Goal: Task Accomplishment & Management: Use online tool/utility

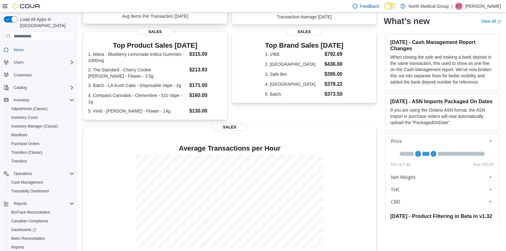
scroll to position [164, 0]
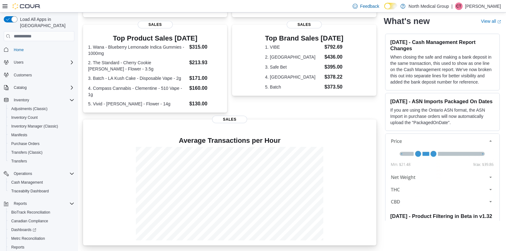
click at [180, 121] on div "Average Transactions per Hour Sales" at bounding box center [229, 183] width 293 height 126
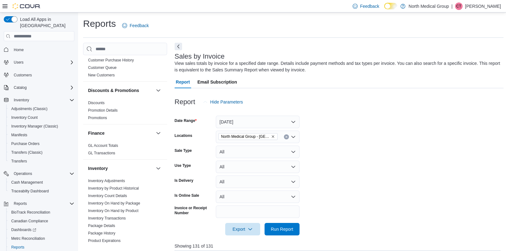
scroll to position [95, 0]
click at [22, 201] on span "Reports" at bounding box center [20, 203] width 13 height 5
click at [69, 201] on icon "Complex example" at bounding box center [71, 203] width 5 height 5
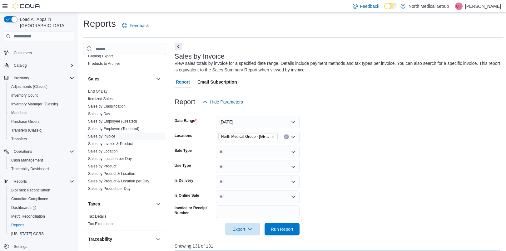
scroll to position [442, 0]
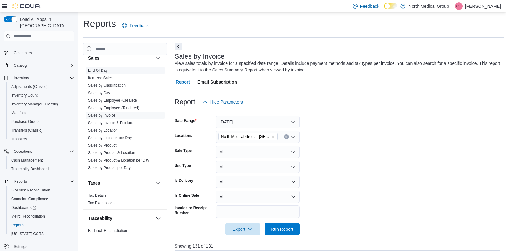
click at [92, 67] on span "End Of Day" at bounding box center [125, 70] width 79 height 7
click at [92, 70] on link "End Of Day" at bounding box center [97, 70] width 19 height 4
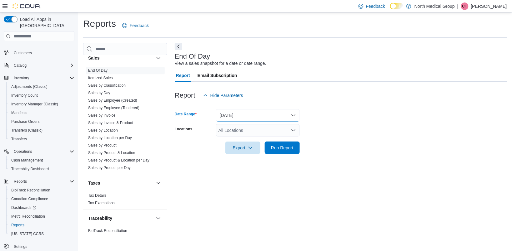
click at [294, 116] on button "[DATE]" at bounding box center [258, 115] width 84 height 12
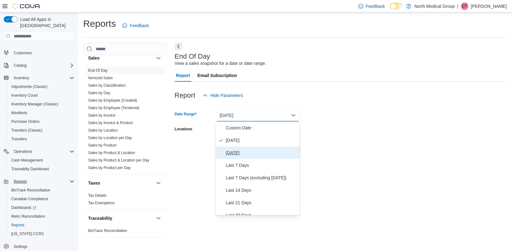
click at [241, 152] on span "[DATE]" at bounding box center [261, 152] width 71 height 7
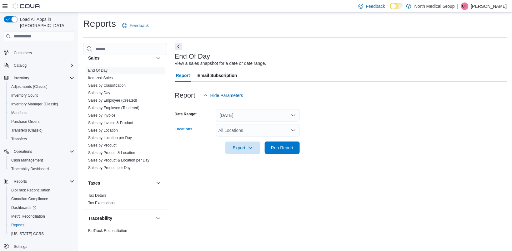
click at [291, 131] on icon "Open list of options" at bounding box center [293, 130] width 5 height 5
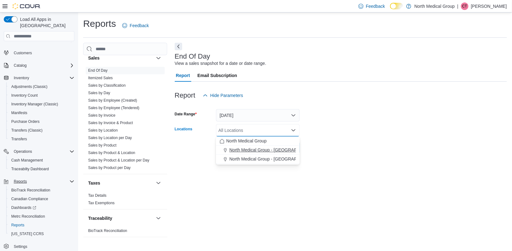
click at [251, 149] on span "North Medical Group - [GEOGRAPHIC_DATA]" at bounding box center [274, 150] width 90 height 6
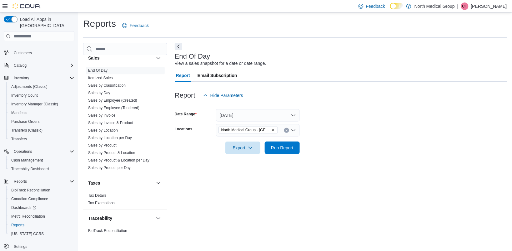
click at [307, 150] on form "Date Range [DATE] Locations North Medical Group - [GEOGRAPHIC_DATA] Export Run …" at bounding box center [341, 128] width 332 height 52
click at [274, 149] on span "Run Report" at bounding box center [282, 148] width 22 height 6
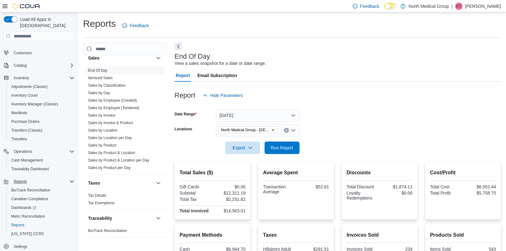
scroll to position [269, 0]
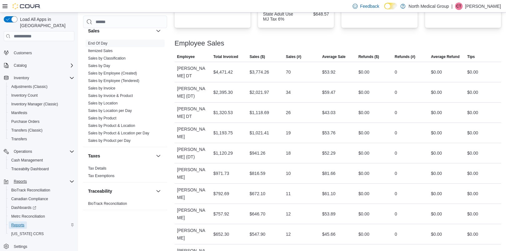
click at [19, 222] on span "Reports" at bounding box center [17, 225] width 13 height 7
click at [97, 52] on link "Itemized Sales" at bounding box center [100, 51] width 25 height 4
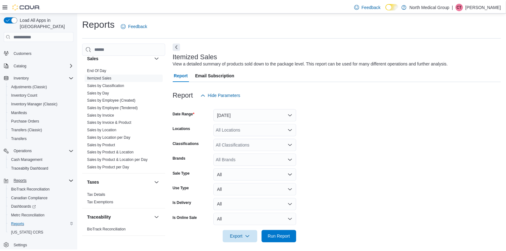
scroll to position [5, 0]
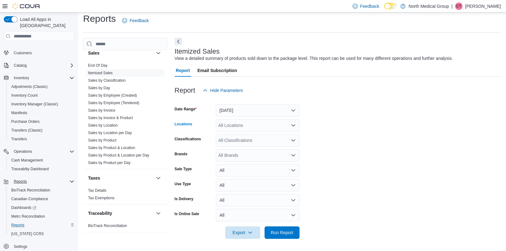
click at [294, 124] on icon "Open list of options" at bounding box center [293, 125] width 5 height 5
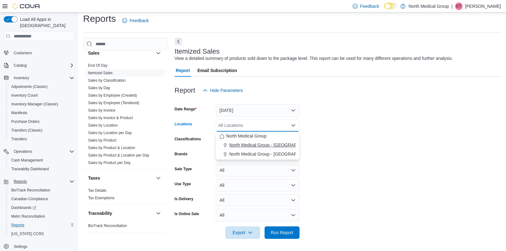
click at [260, 142] on span "North Medical Group - [GEOGRAPHIC_DATA]" at bounding box center [274, 145] width 90 height 6
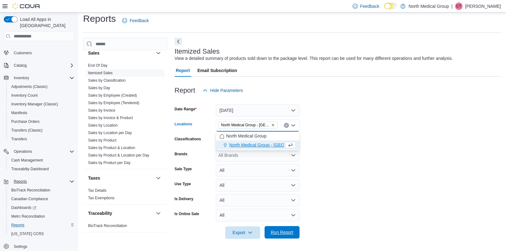
click at [279, 230] on span "Run Report" at bounding box center [282, 233] width 22 height 6
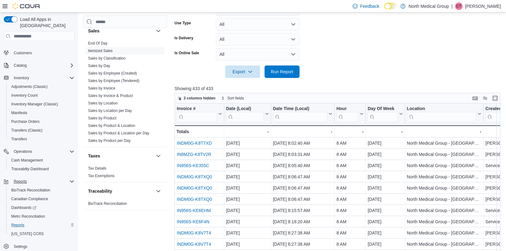
click at [72, 178] on div "Reports" at bounding box center [42, 181] width 63 height 7
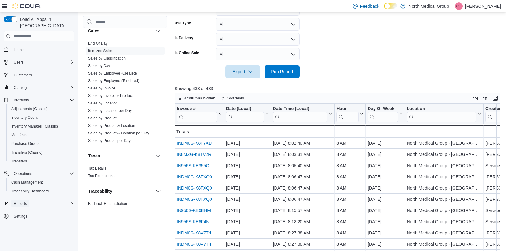
click at [19, 201] on span "Reports" at bounding box center [20, 203] width 13 height 5
click at [71, 200] on div "Reports" at bounding box center [42, 203] width 63 height 7
click at [99, 41] on link "End Of Day" at bounding box center [97, 43] width 19 height 4
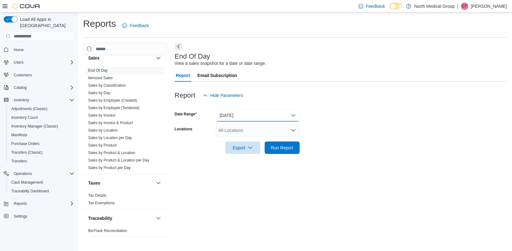
click at [283, 117] on button "[DATE]" at bounding box center [258, 115] width 84 height 12
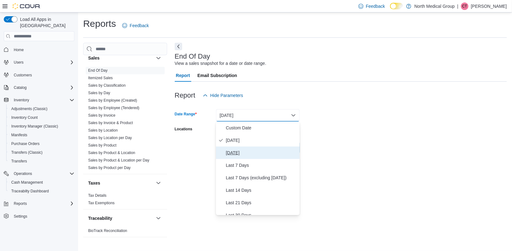
click at [244, 152] on span "[DATE]" at bounding box center [261, 152] width 71 height 7
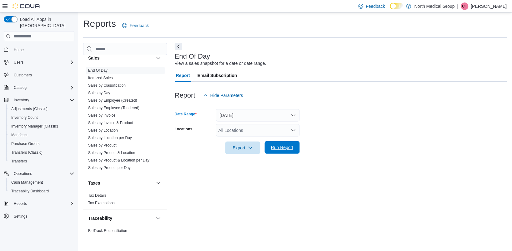
click at [283, 149] on span "Run Report" at bounding box center [282, 148] width 22 height 6
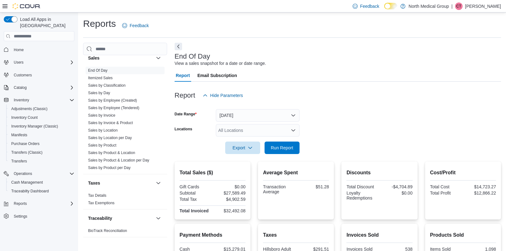
drag, startPoint x: 510, startPoint y: 86, endPoint x: 490, endPoint y: 75, distance: 22.8
click at [490, 75] on div "Report Email Subscription" at bounding box center [338, 75] width 326 height 12
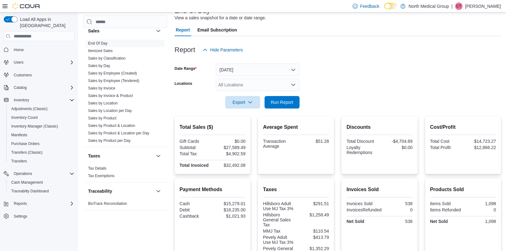
scroll to position [39, 0]
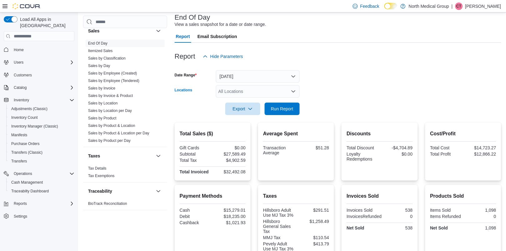
drag, startPoint x: 288, startPoint y: 91, endPoint x: 278, endPoint y: 95, distance: 10.8
click at [278, 95] on div "All Locations" at bounding box center [258, 91] width 84 height 12
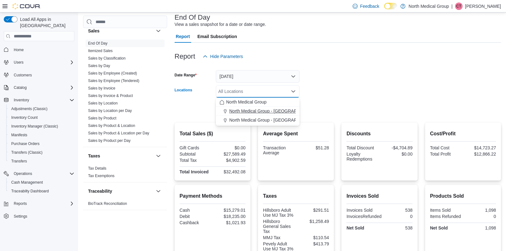
click at [286, 112] on span "North Medical Group - [GEOGRAPHIC_DATA]" at bounding box center [274, 111] width 90 height 6
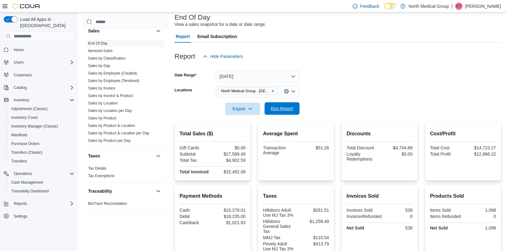
drag, startPoint x: 358, startPoint y: 107, endPoint x: 279, endPoint y: 114, distance: 79.7
click at [279, 114] on span "Run Report" at bounding box center [281, 108] width 27 height 12
click at [285, 112] on span "Run Report" at bounding box center [282, 109] width 22 height 6
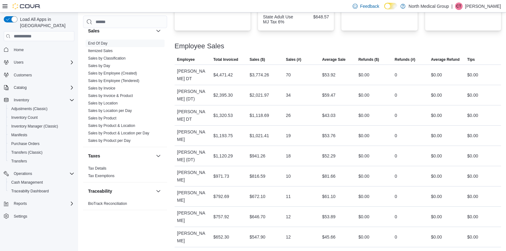
scroll to position [269, 0]
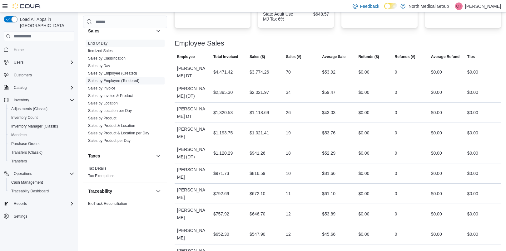
click at [112, 79] on link "Sales by Employee (Tendered)" at bounding box center [113, 81] width 51 height 4
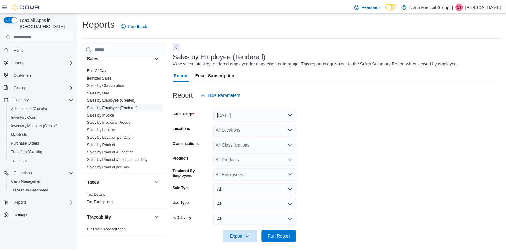
scroll to position [5, 0]
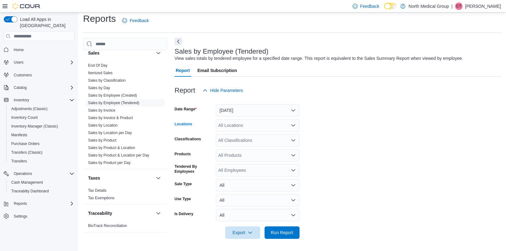
click at [247, 124] on div "All Locations" at bounding box center [258, 125] width 84 height 12
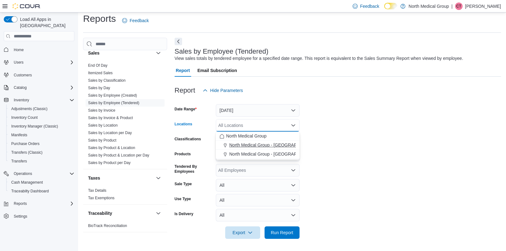
click at [249, 144] on span "North Medical Group - [GEOGRAPHIC_DATA]" at bounding box center [274, 145] width 90 height 6
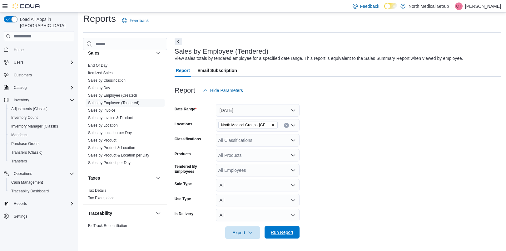
click at [276, 234] on span "Run Report" at bounding box center [282, 233] width 22 height 6
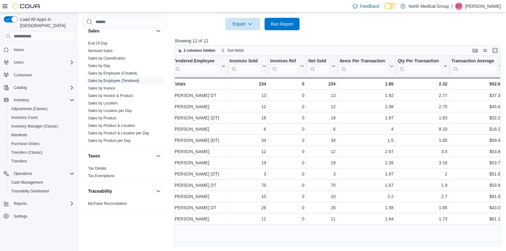
scroll to position [0, 3]
